Goal: Task Accomplishment & Management: Use online tool/utility

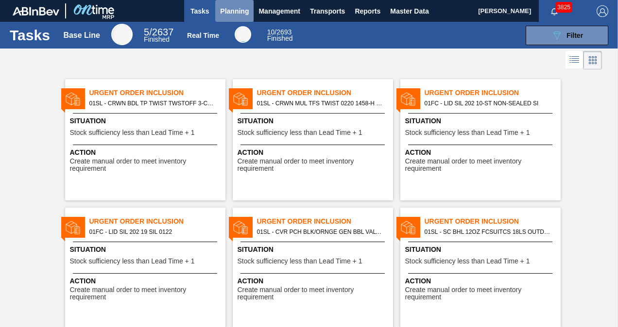
click at [249, 15] on button "Planning" at bounding box center [234, 11] width 38 height 22
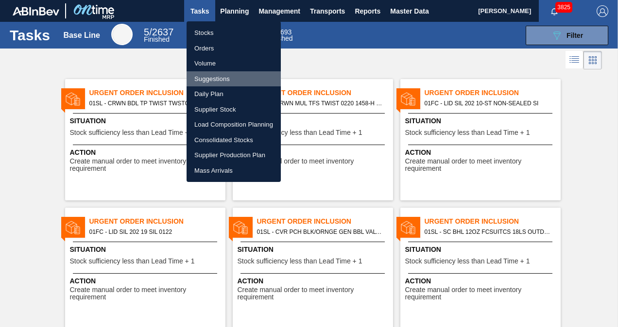
click at [217, 79] on li "Suggestions" at bounding box center [233, 79] width 94 height 16
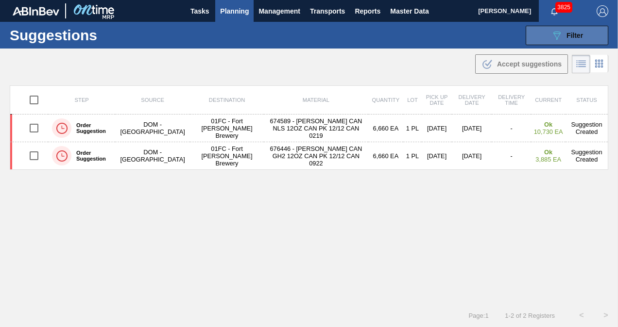
click at [562, 42] on button "089F7B8B-B2A5-4AFE-B5C0-19BA573D28AC Filter" at bounding box center [566, 35] width 83 height 19
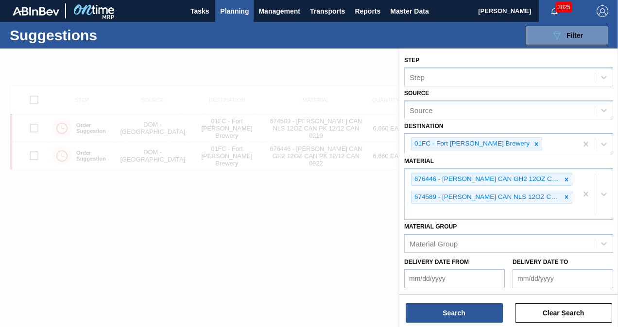
click at [320, 186] on div at bounding box center [309, 212] width 618 height 327
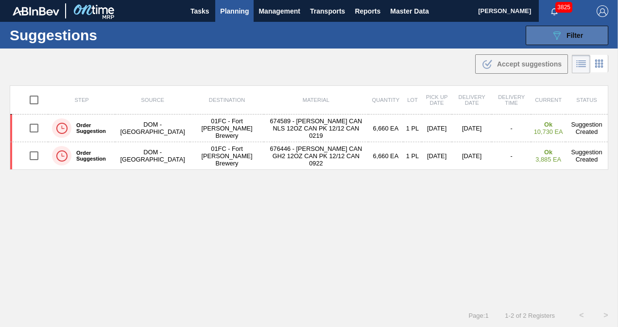
click at [556, 33] on icon "089F7B8B-B2A5-4AFE-B5C0-19BA573D28AC" at bounding box center [557, 36] width 12 height 12
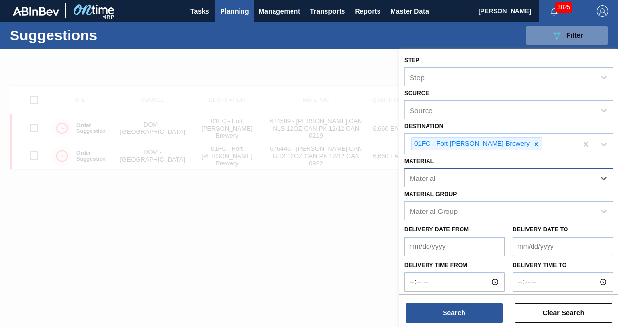
click at [502, 177] on div "Material" at bounding box center [499, 178] width 190 height 14
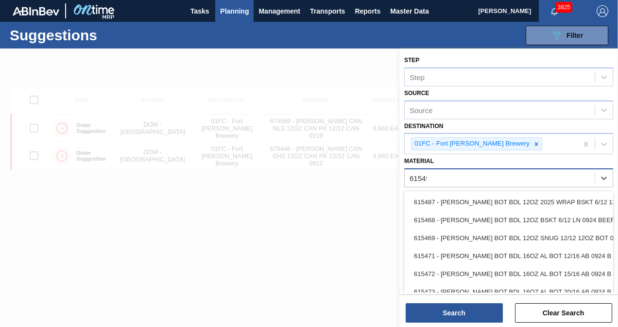
type input "615490"
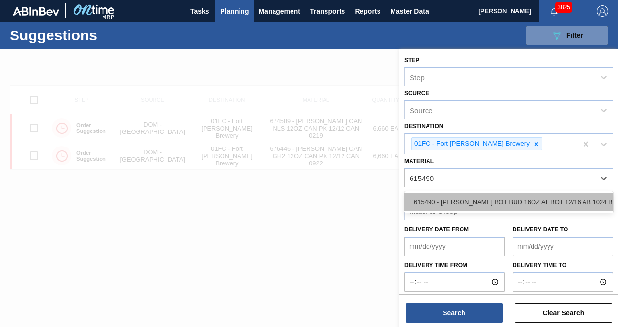
click at [502, 196] on div "615490 - [PERSON_NAME] BOT BUD 16OZ AL BOT 12/16 AB 1024 B" at bounding box center [508, 202] width 209 height 18
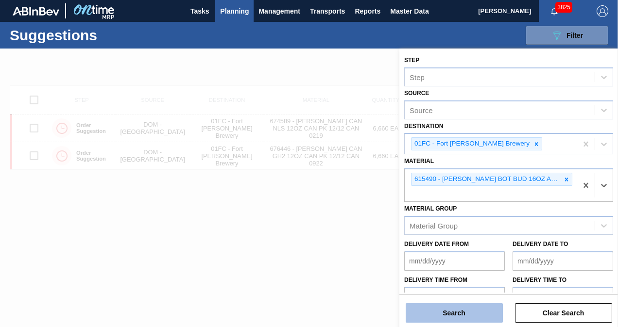
click at [445, 319] on button "Search" at bounding box center [453, 312] width 97 height 19
